Goal: Task Accomplishment & Management: Manage account settings

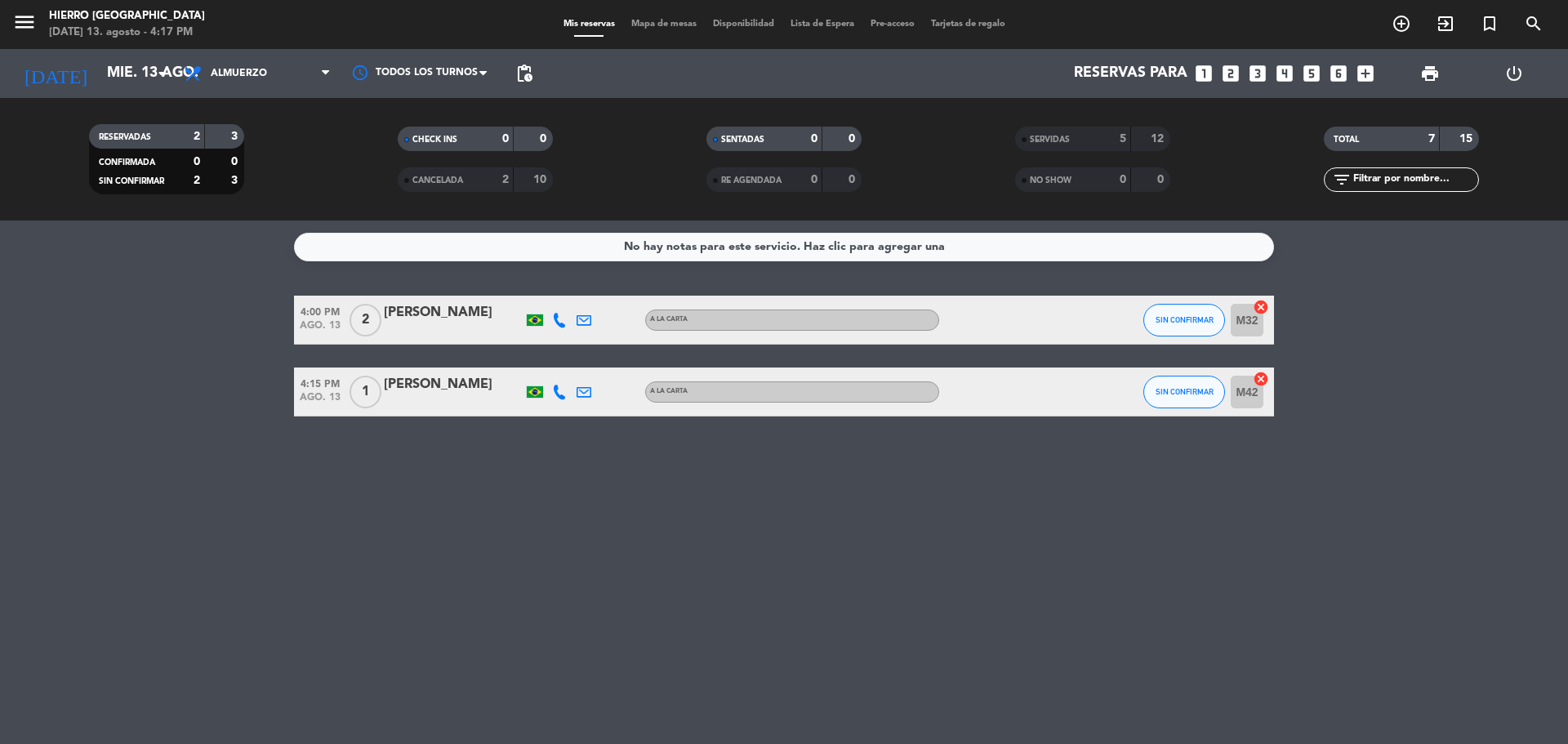
click at [220, 90] on span "Almuerzo" at bounding box center [257, 73] width 163 height 36
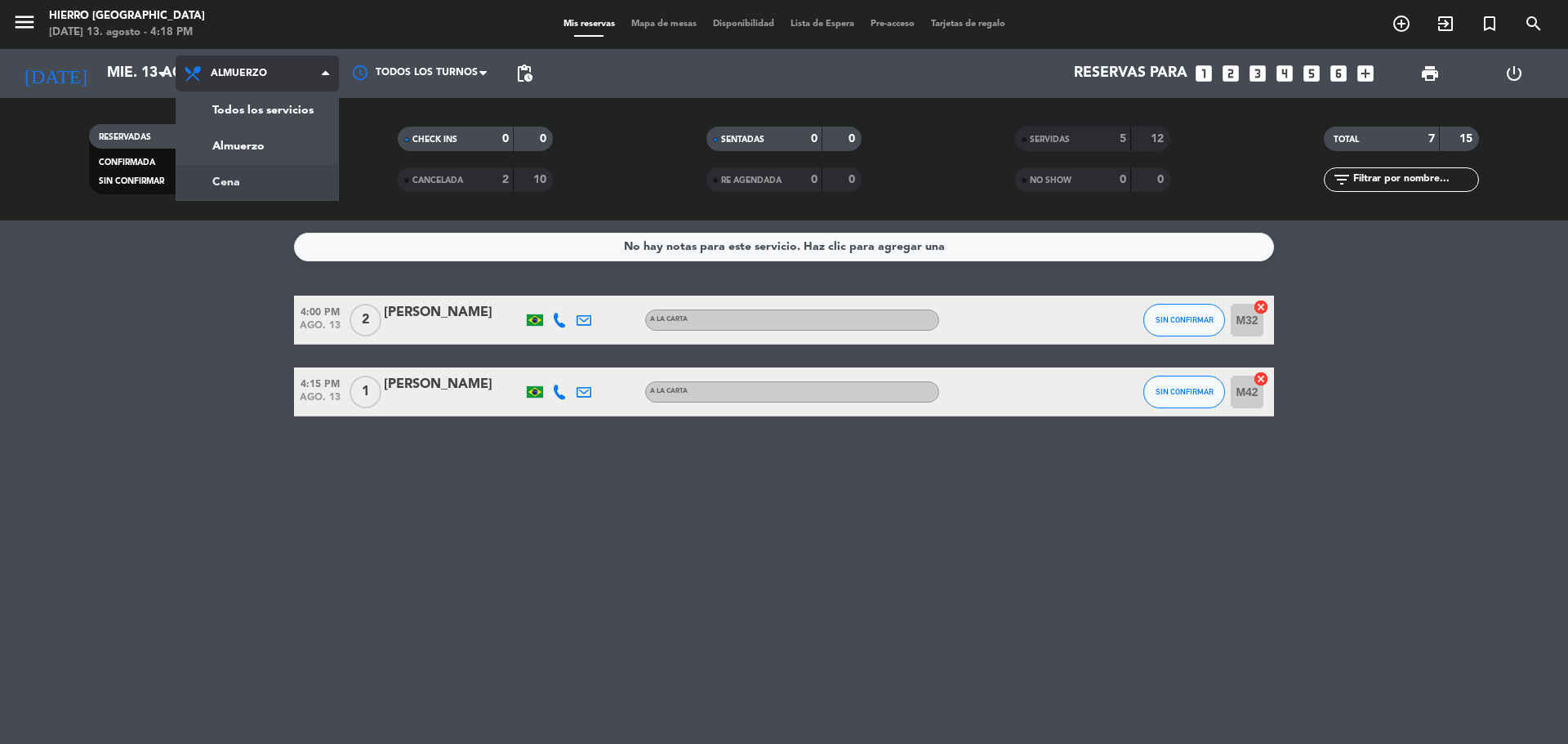
click at [268, 170] on div "menu Hierro [GEOGRAPHIC_DATA] [DATE] 13. agosto - 4:18 PM Mis reservas Mapa de …" at bounding box center [784, 110] width 1568 height 221
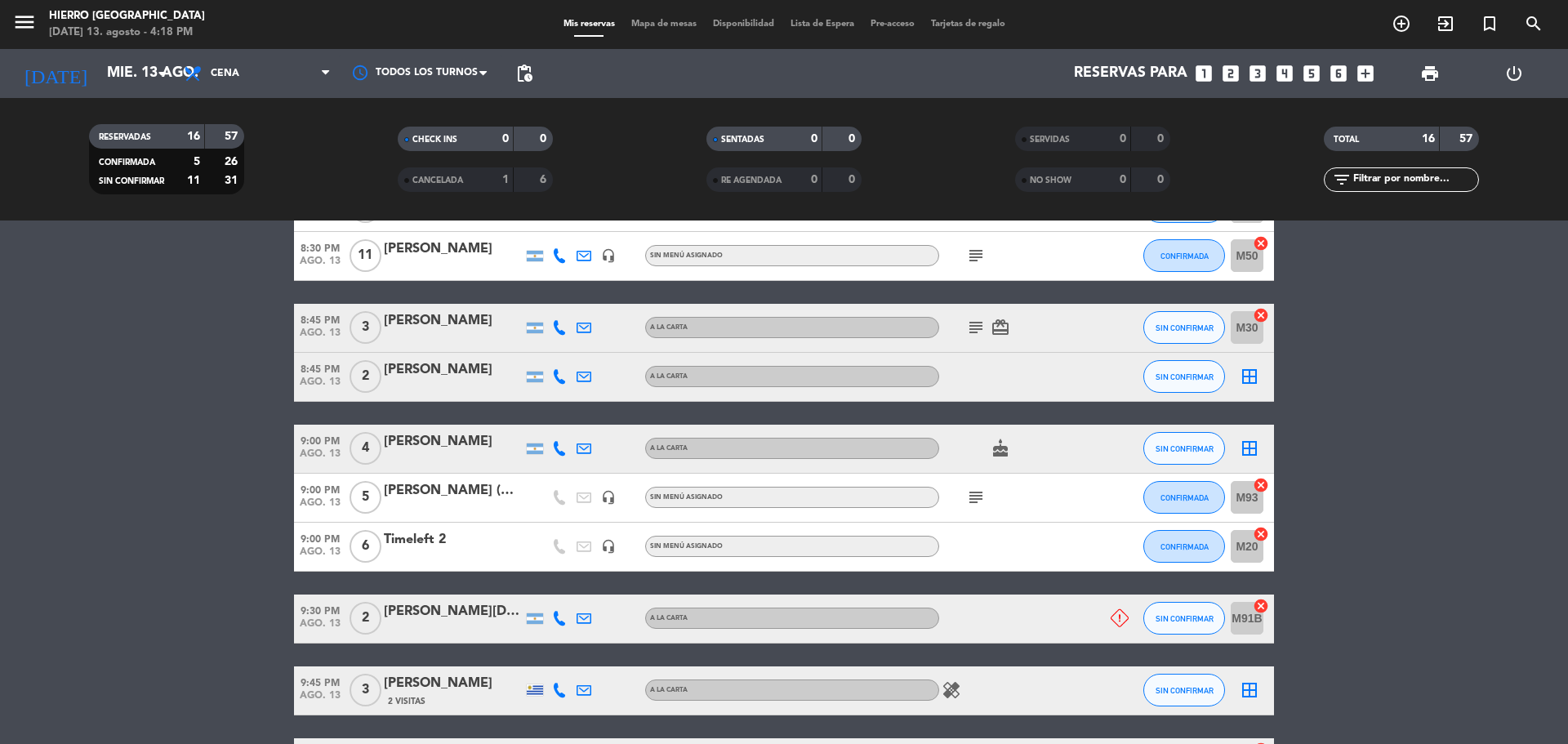
scroll to position [663, 0]
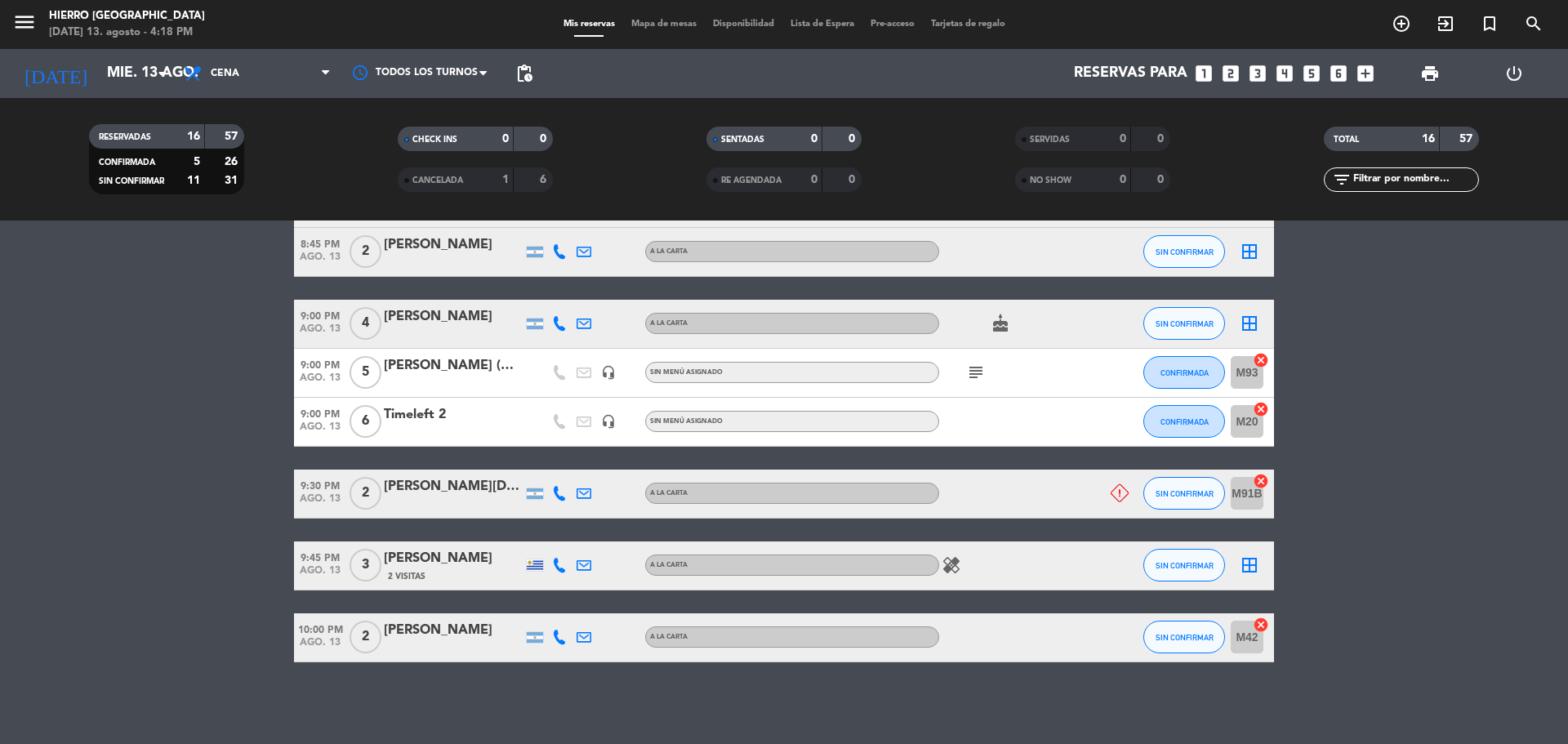
click at [1121, 497] on icon at bounding box center [1119, 493] width 18 height 18
click at [196, 542] on bookings-row "7:30 PM [DATE] 2 Amal Zuhd 3 Visitas A la carta cake SIN CONFIRMAR M32 cancel 7…" at bounding box center [784, 178] width 1568 height 966
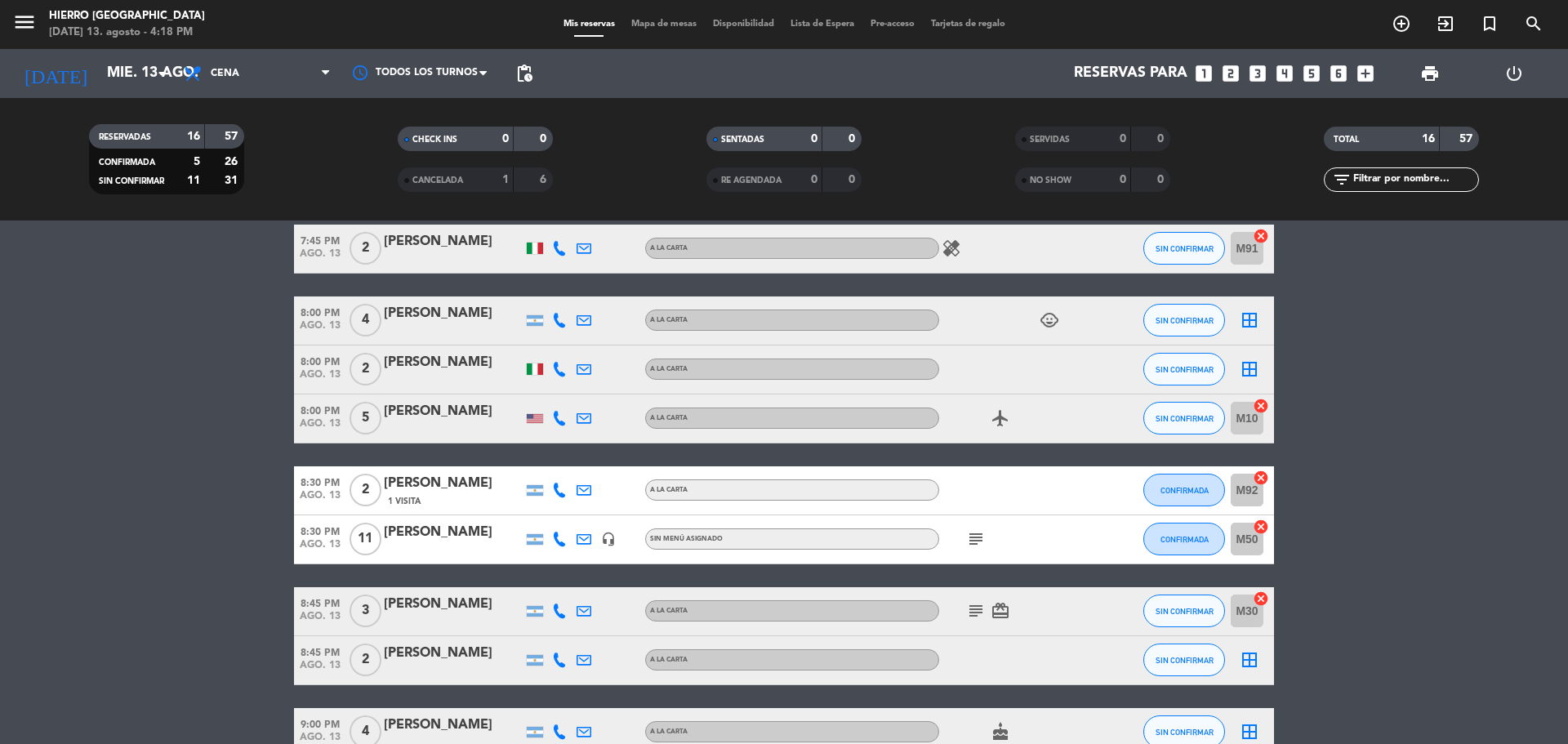
scroll to position [0, 0]
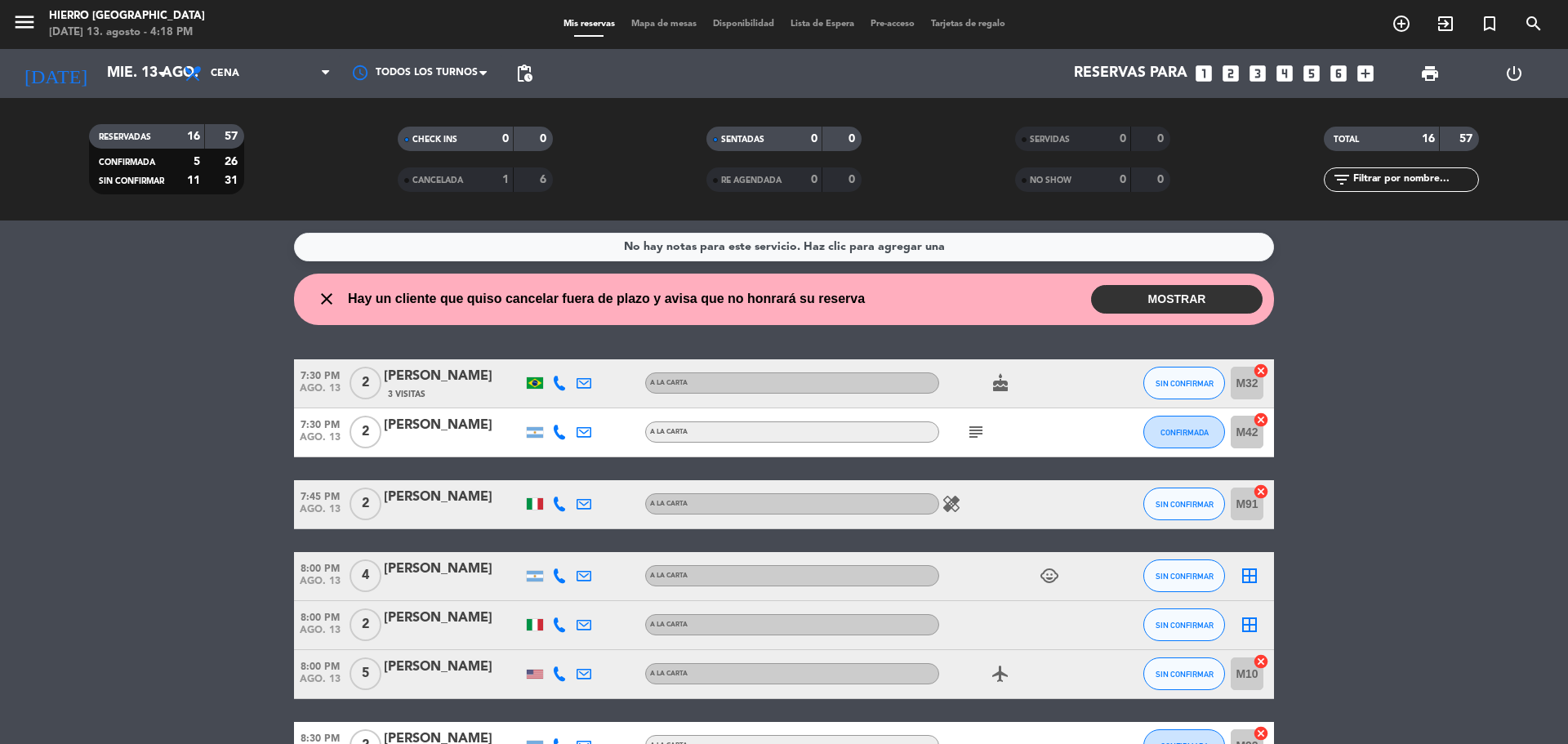
click at [979, 425] on icon "subject" at bounding box center [975, 431] width 19 height 19
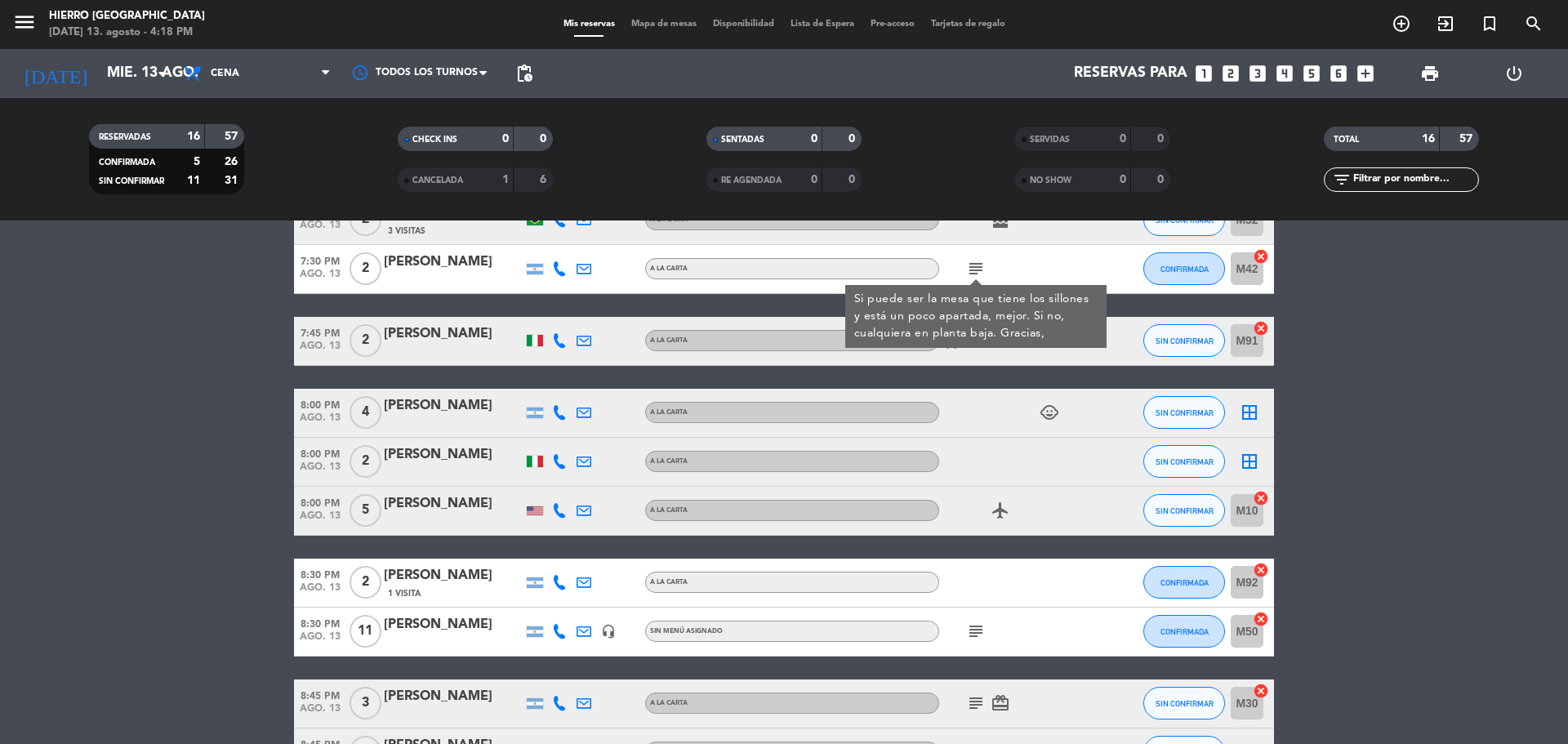
scroll to position [327, 0]
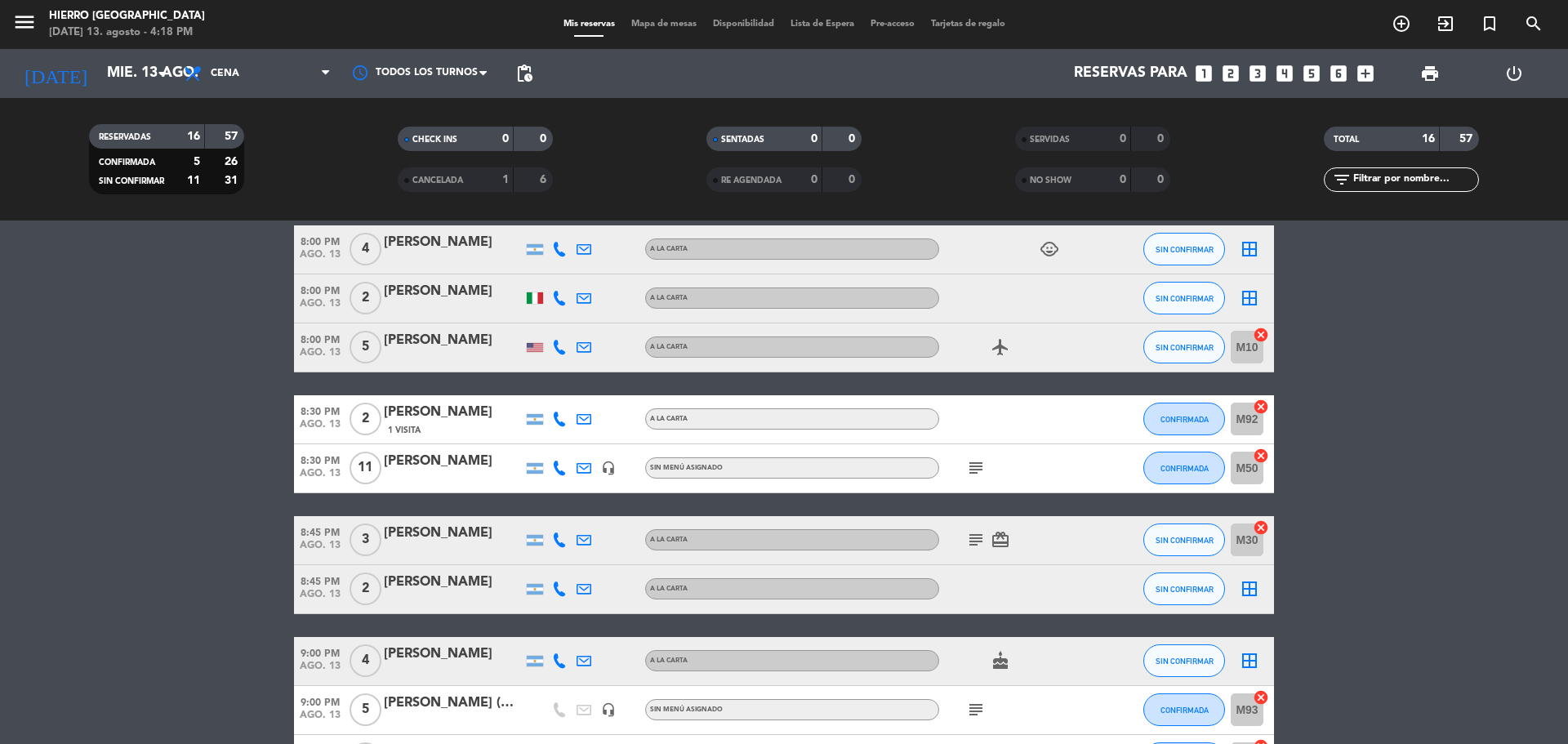
click at [972, 466] on icon "subject" at bounding box center [975, 467] width 19 height 19
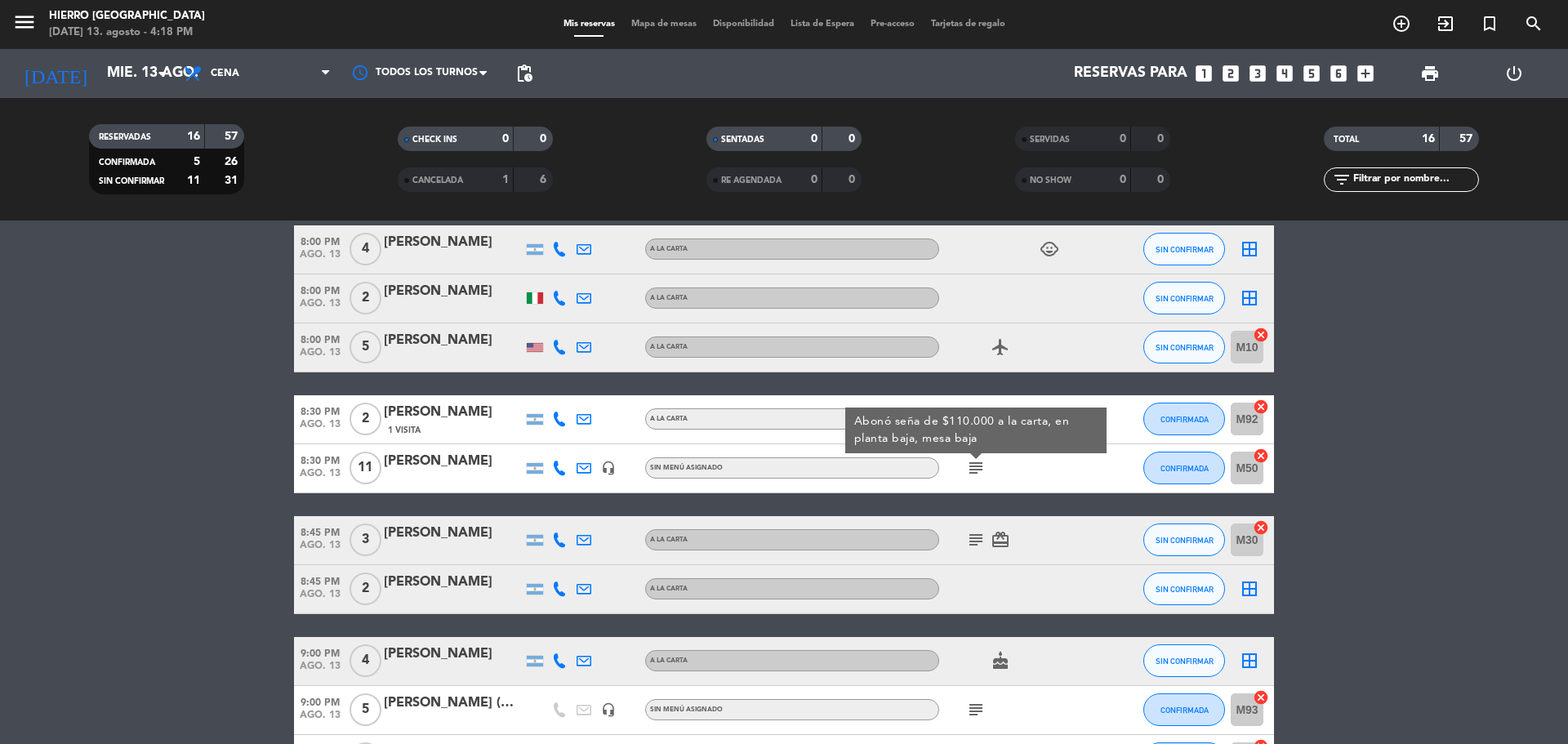
click at [975, 543] on icon "subject" at bounding box center [975, 539] width 19 height 19
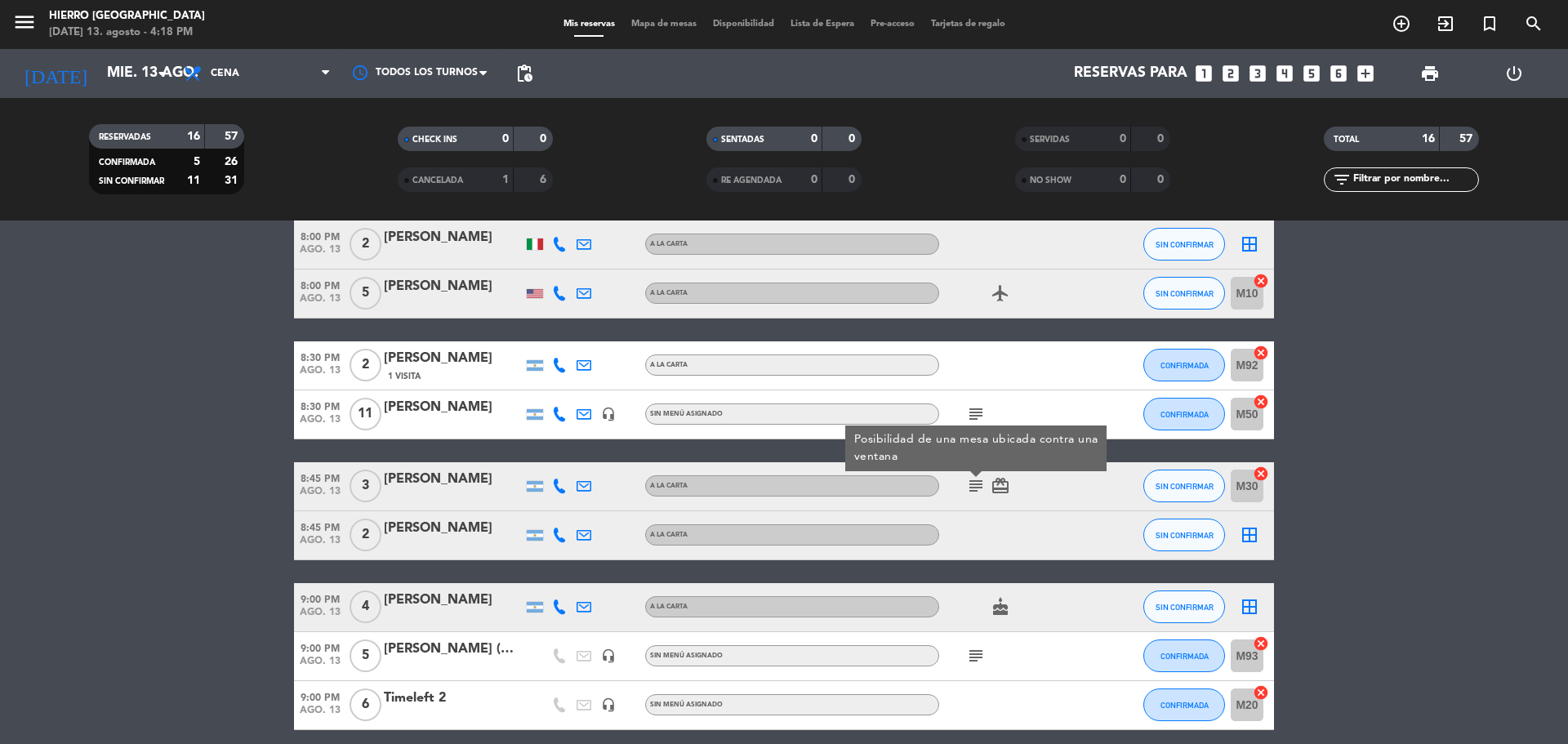
scroll to position [408, 0]
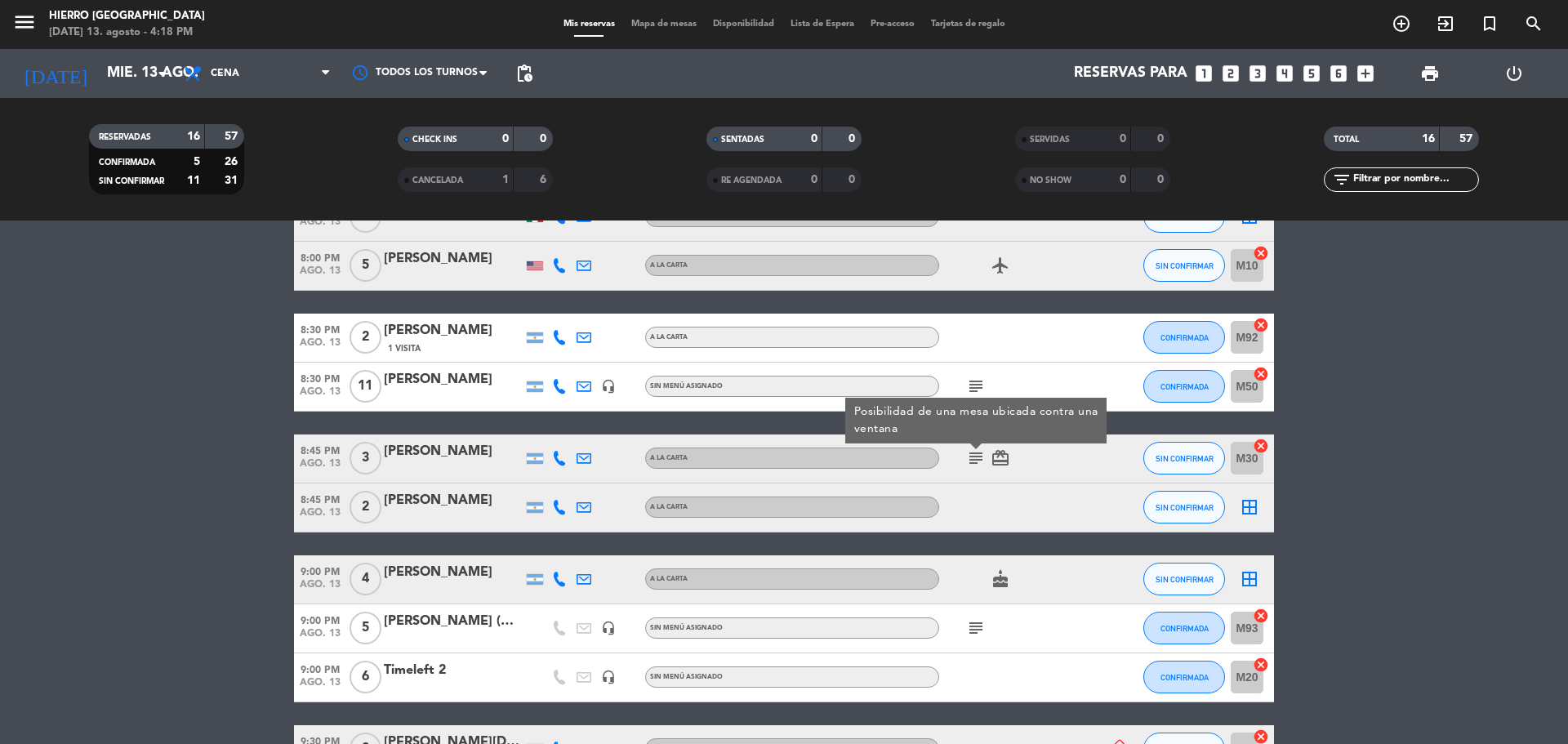
drag, startPoint x: 978, startPoint y: 603, endPoint x: 977, endPoint y: 620, distance: 17.0
click at [978, 609] on div "subject" at bounding box center [1012, 628] width 147 height 49
click at [976, 622] on icon "subject" at bounding box center [975, 627] width 19 height 19
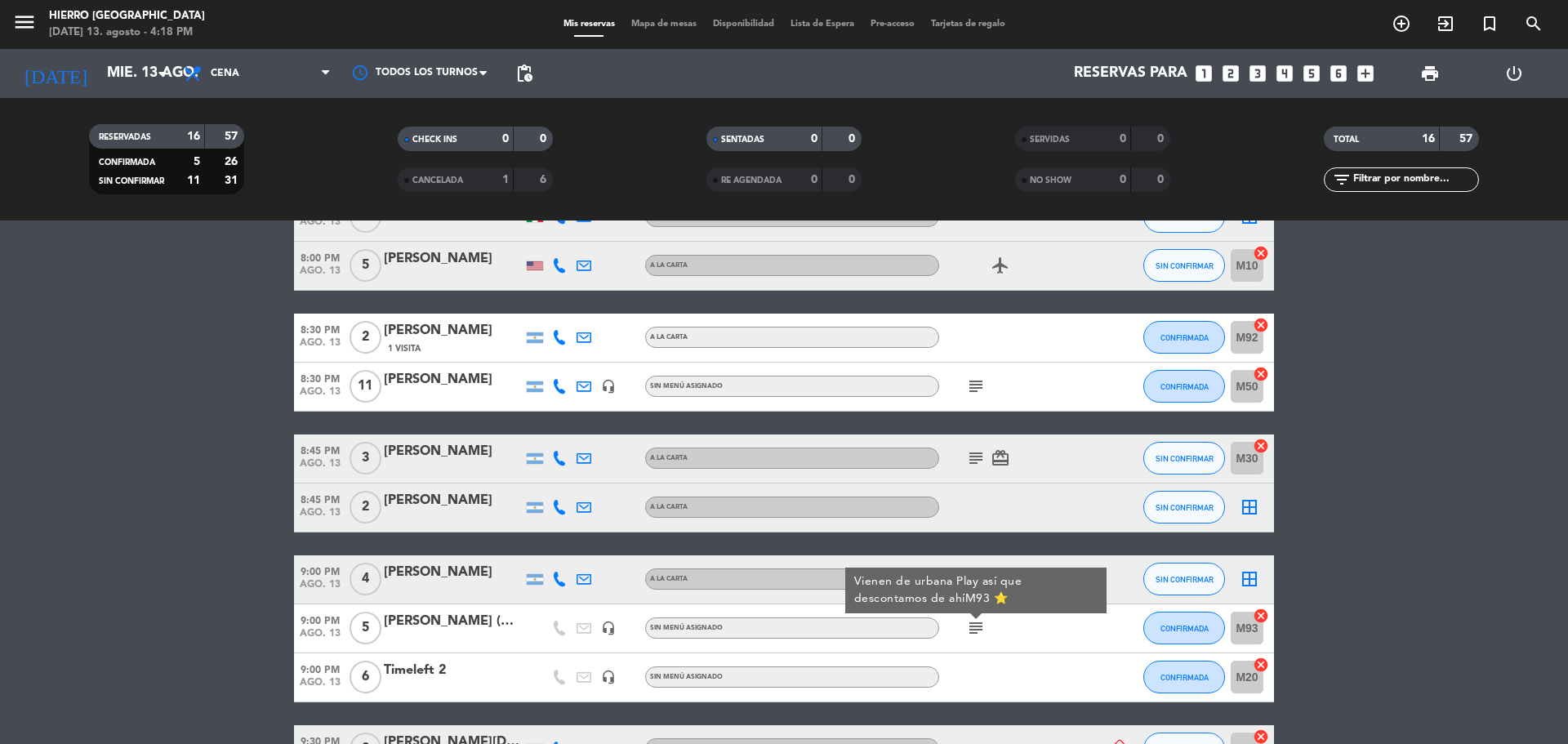
scroll to position [653, 0]
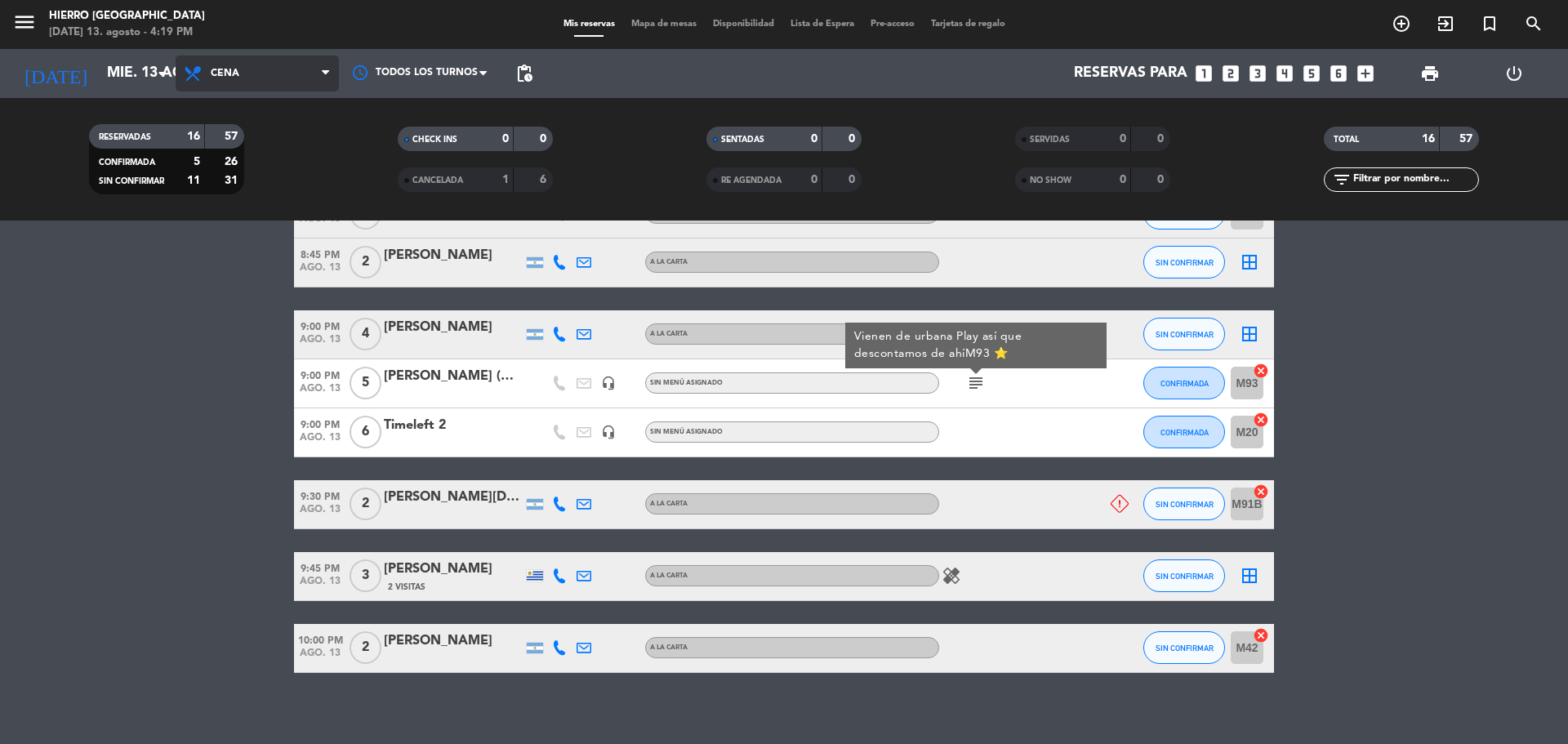
click at [291, 70] on span "Cena" at bounding box center [257, 73] width 163 height 36
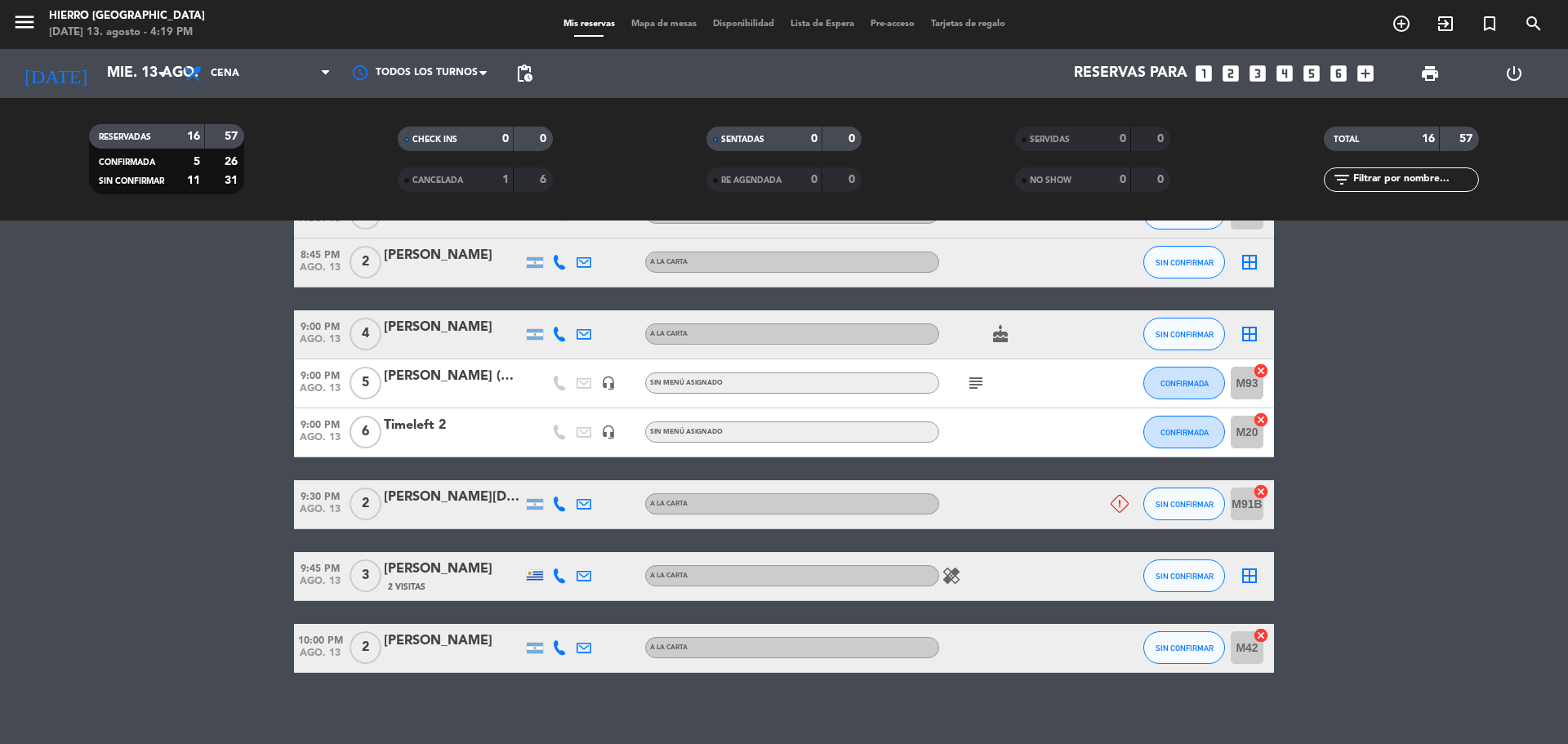
click at [0, 357] on bookings-row "7:30 PM [DATE] 2 Amal Zuhd 3 Visitas A la carta cake SIN CONFIRMAR M32 cancel 7…" at bounding box center [784, 189] width 1568 height 966
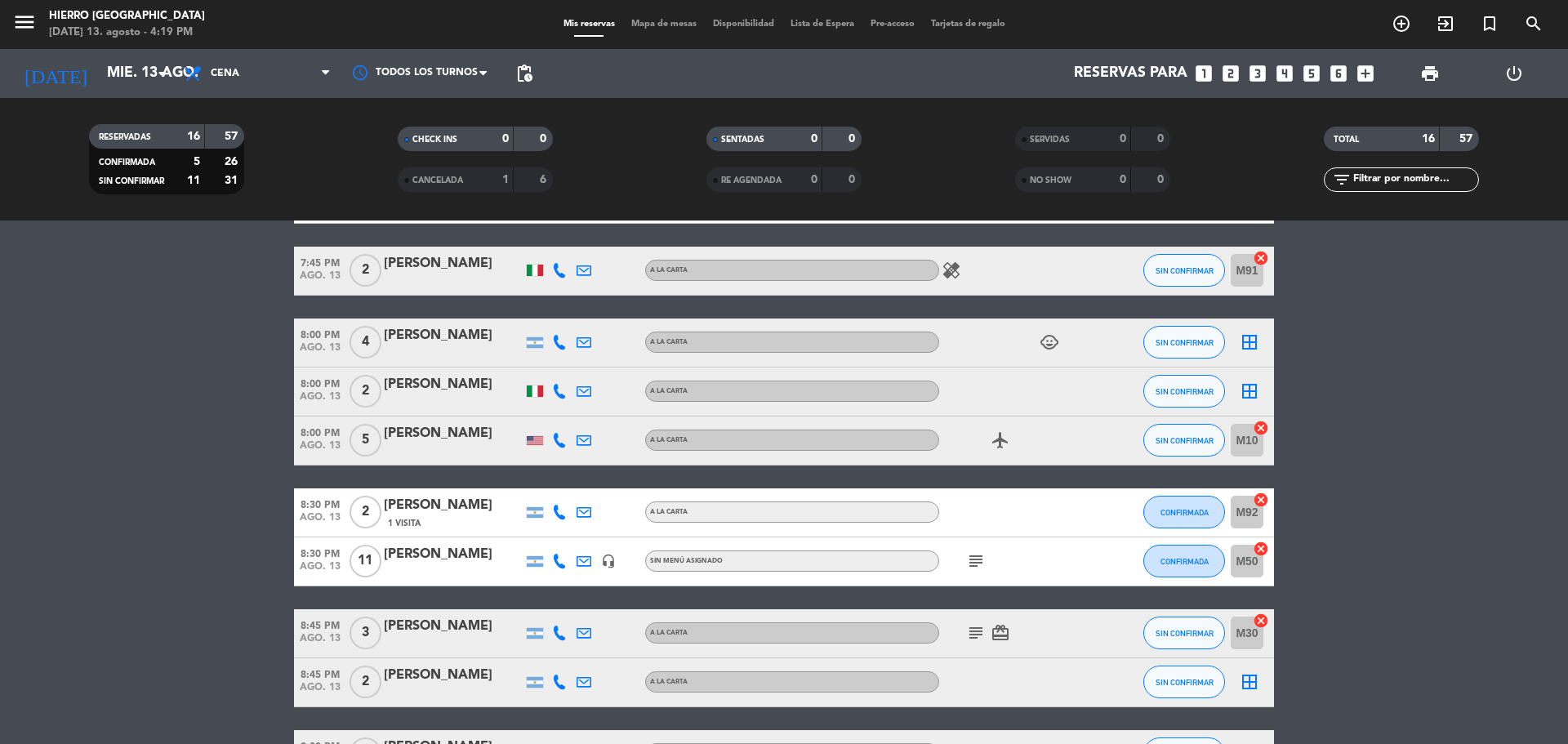
scroll to position [0, 0]
